Goal: Find specific page/section: Find specific page/section

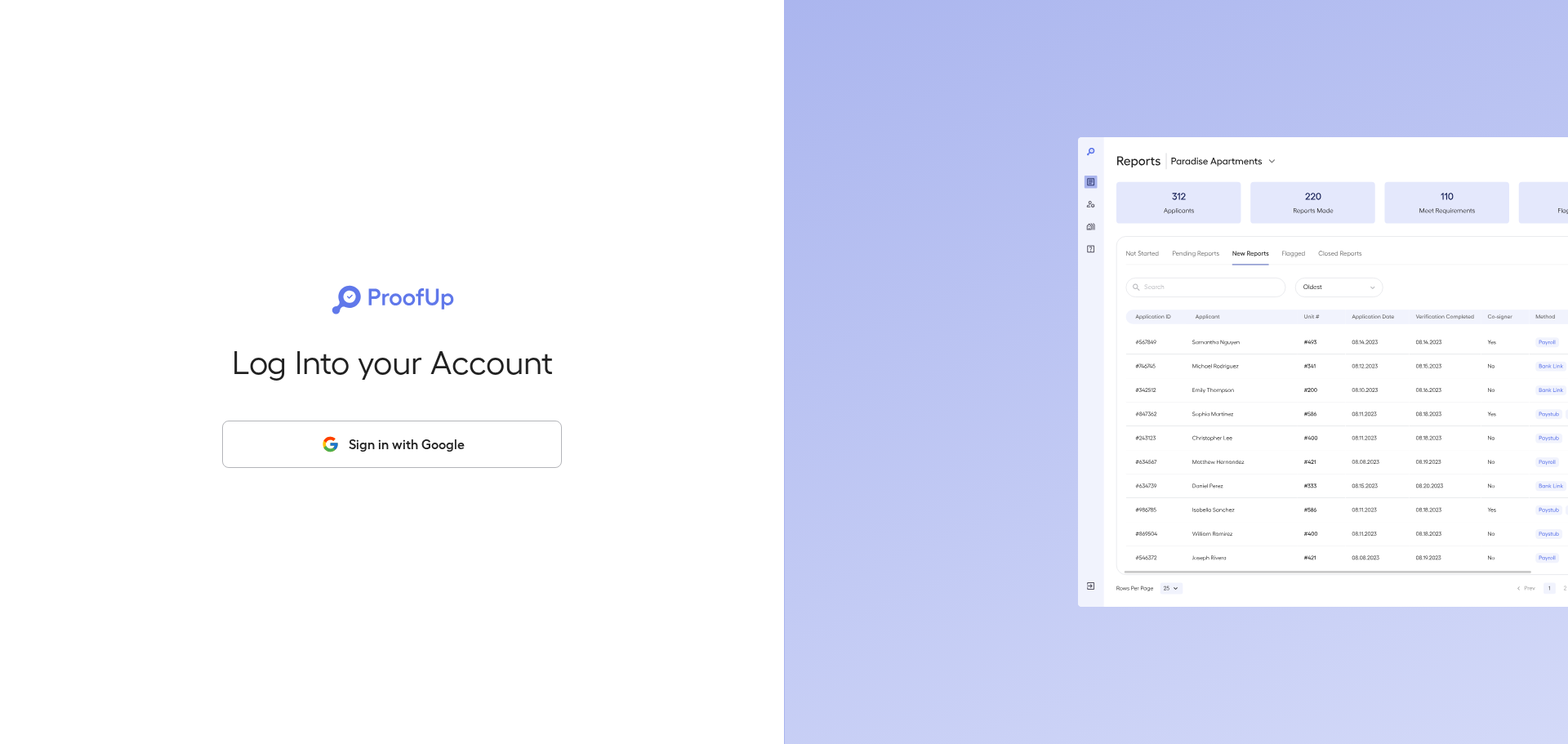
click at [448, 451] on button "Sign in with Google" at bounding box center [391, 443] width 339 height 47
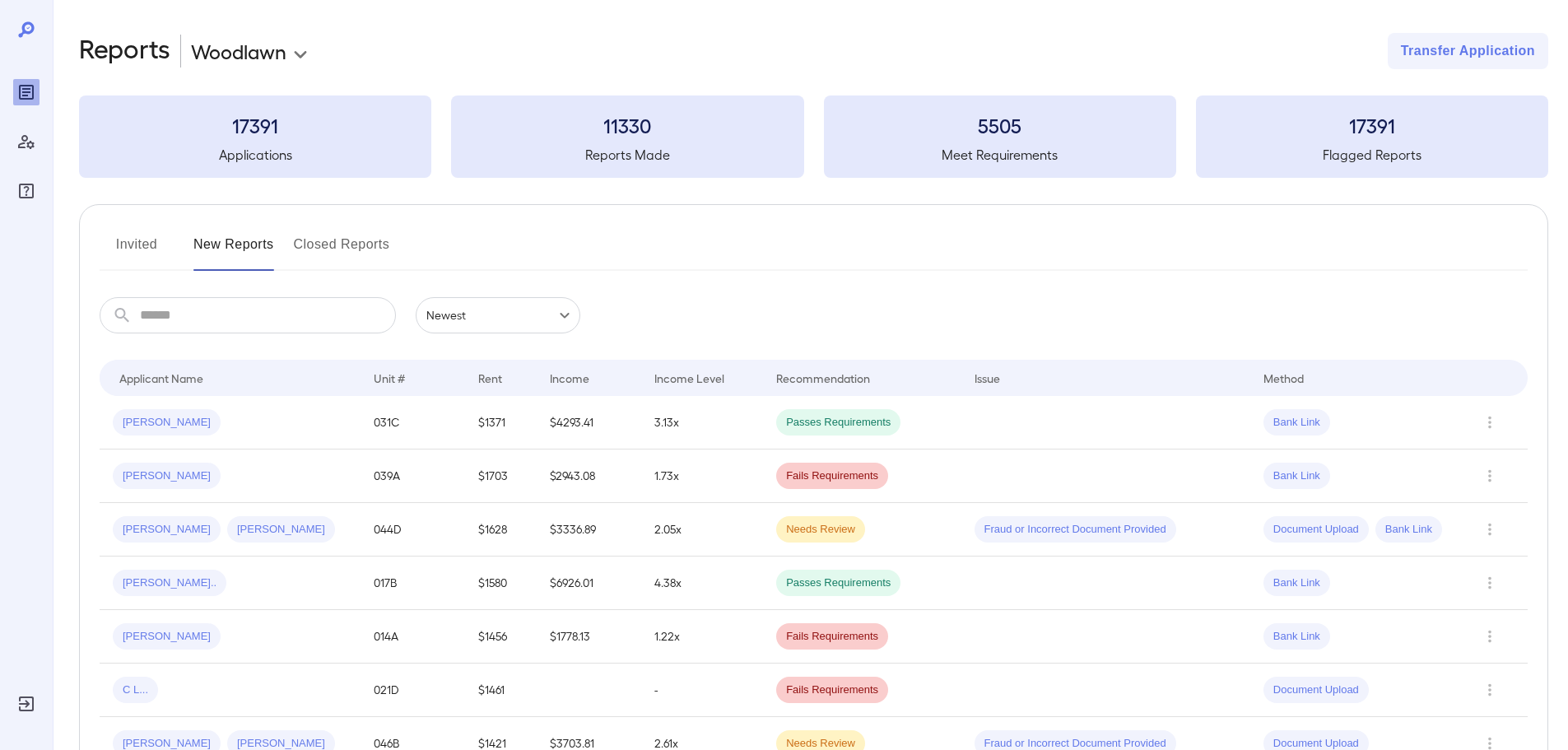
click at [353, 241] on button "Closed Reports" at bounding box center [342, 251] width 97 height 39
